Goal: Find specific page/section: Find specific page/section

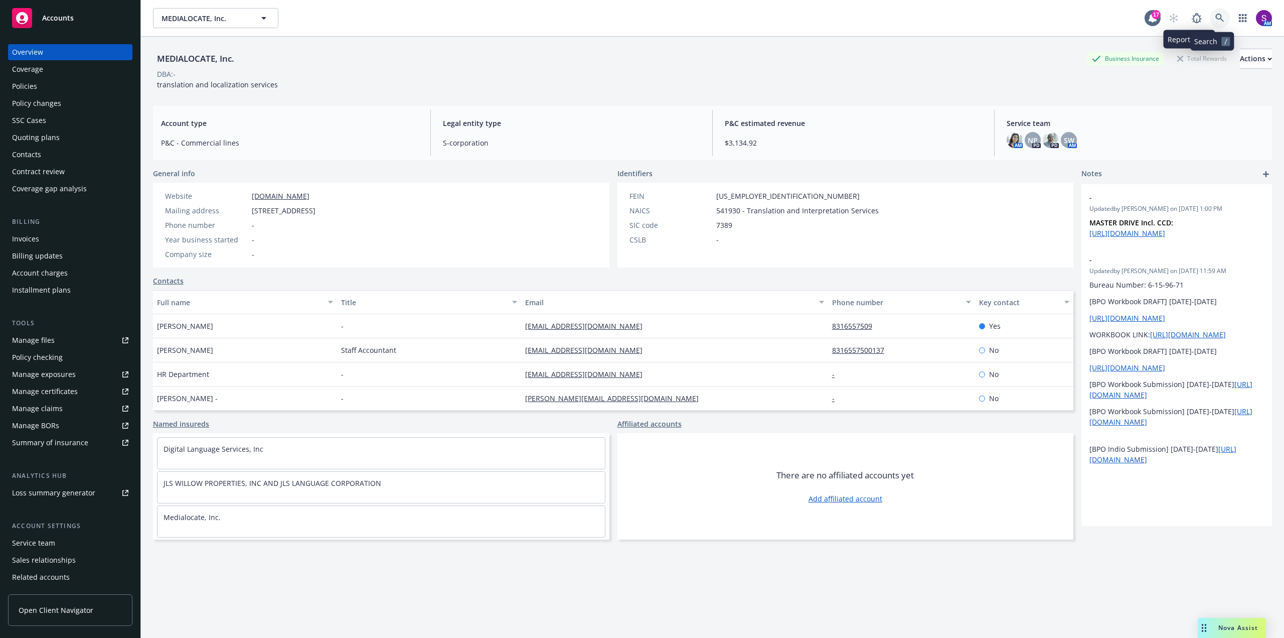
click at [1216, 18] on icon at bounding box center [1220, 18] width 9 height 9
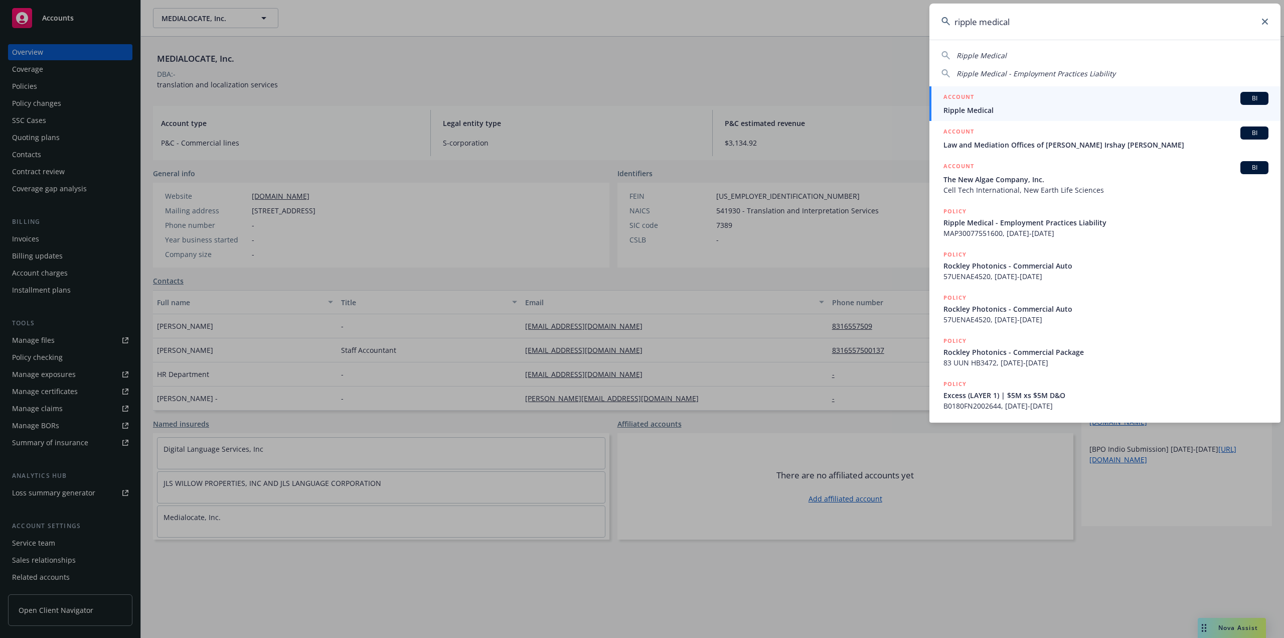
type input "ripple medical"
click at [998, 104] on div "ACCOUNT BI" at bounding box center [1106, 98] width 325 height 13
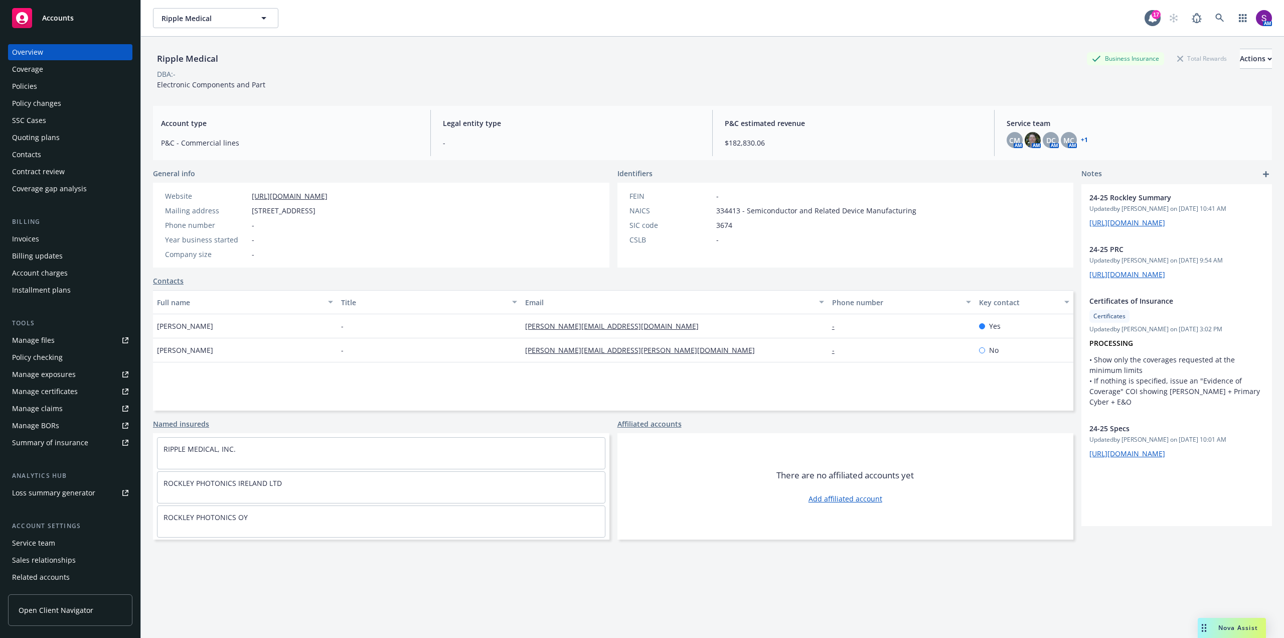
click at [21, 86] on div "Policies" at bounding box center [24, 86] width 25 height 16
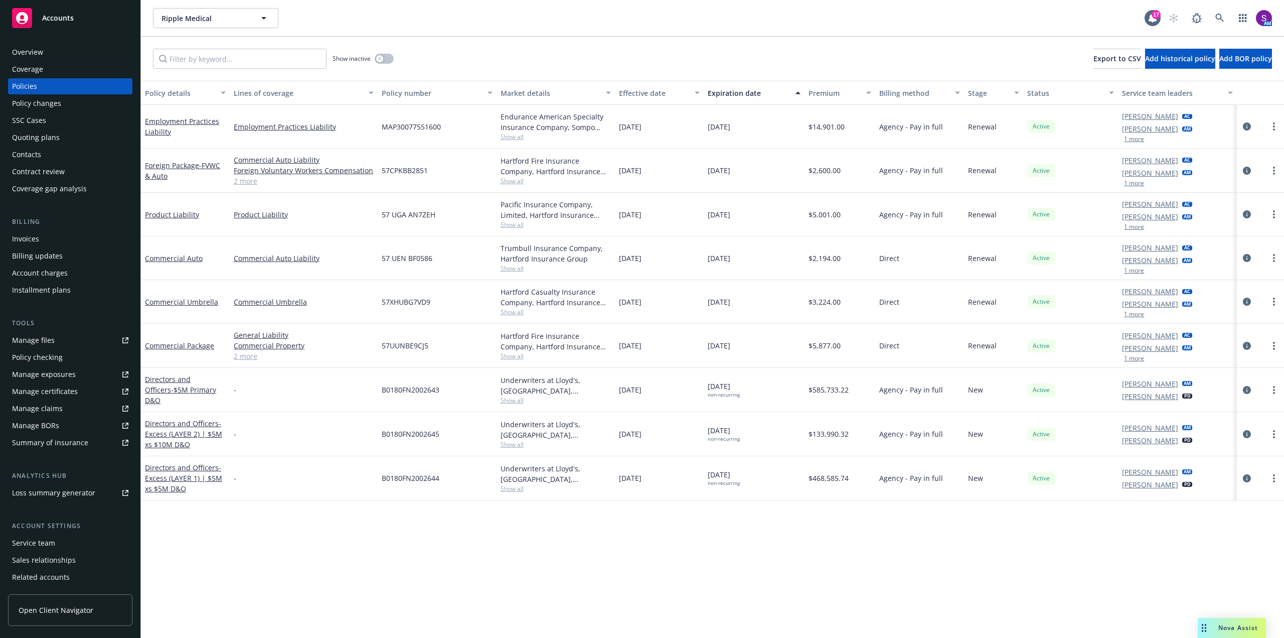
click at [509, 227] on span "Show all" at bounding box center [556, 224] width 110 height 9
click at [479, 209] on div "57 UGA AN7ZEH" at bounding box center [437, 215] width 118 height 44
click at [517, 267] on span "Show all" at bounding box center [556, 268] width 110 height 9
click at [458, 245] on div "57 UEN BF0586" at bounding box center [437, 258] width 118 height 44
click at [507, 135] on span "Show all" at bounding box center [556, 136] width 110 height 9
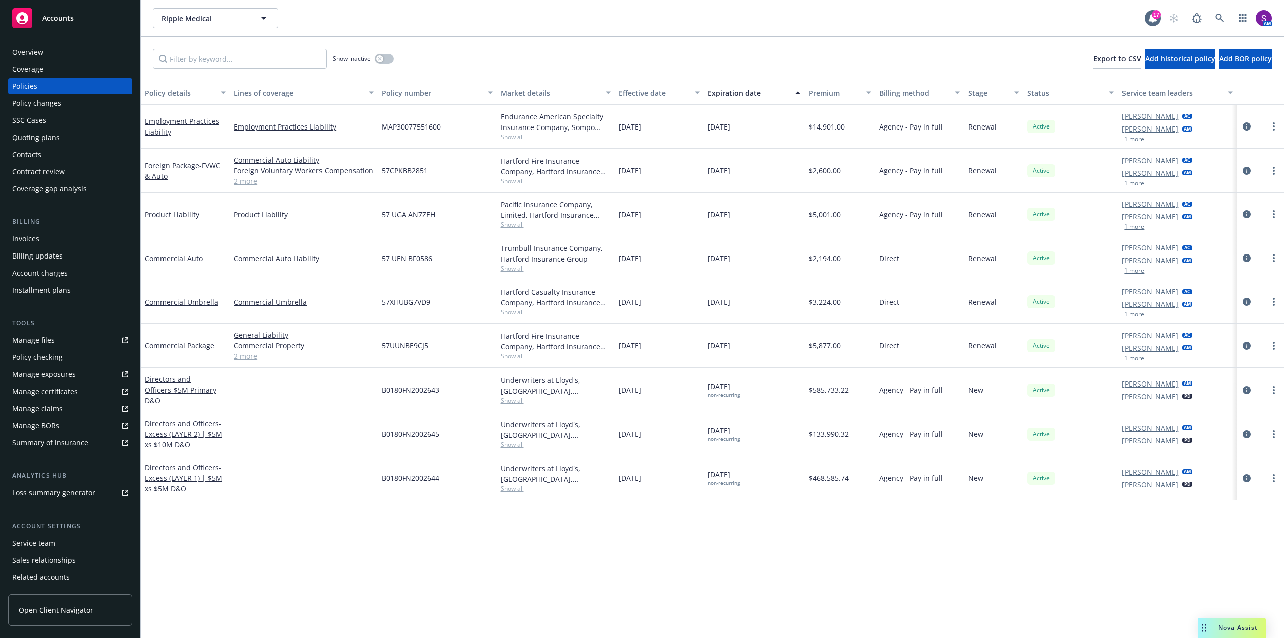
click at [479, 119] on div "MAP30077551600" at bounding box center [437, 127] width 118 height 44
click at [38, 57] on div "Overview" at bounding box center [27, 52] width 31 height 16
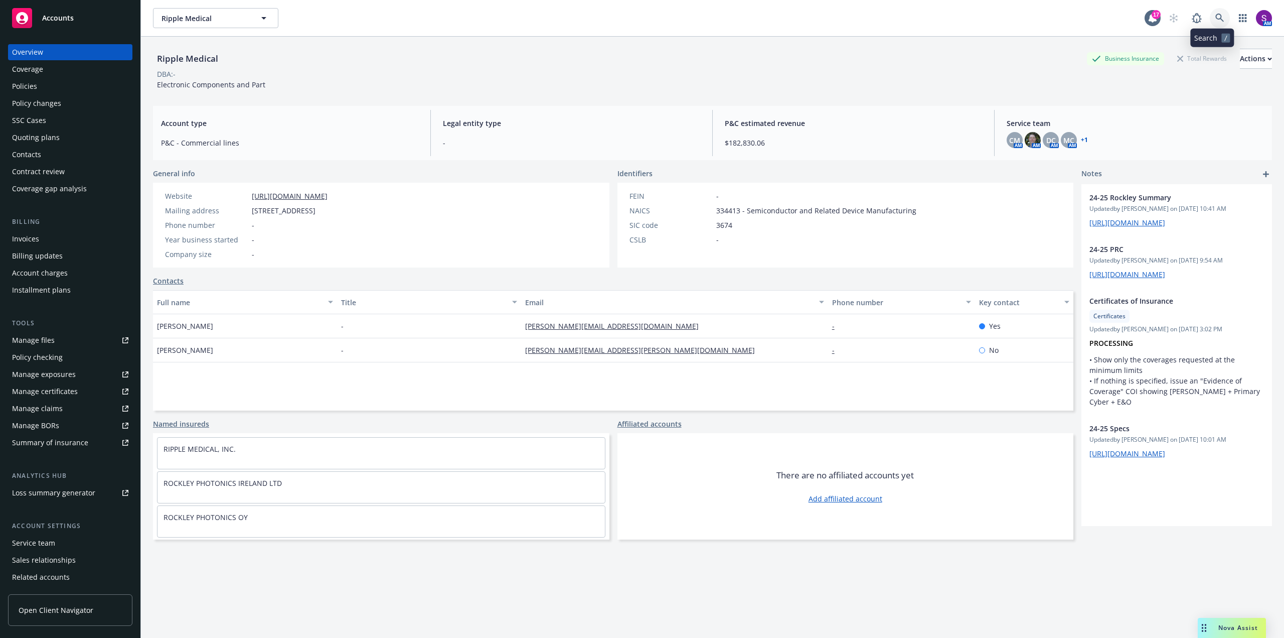
click at [1216, 20] on icon at bounding box center [1220, 18] width 9 height 9
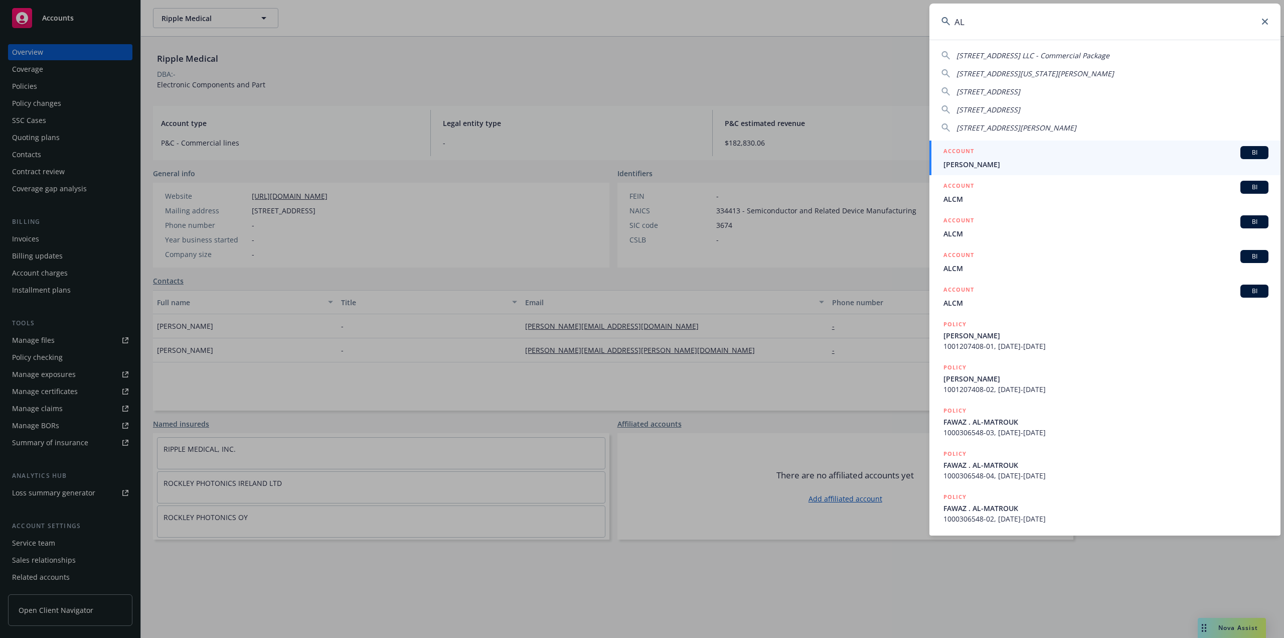
type input "AL"
